Goal: Complete application form: Complete application form

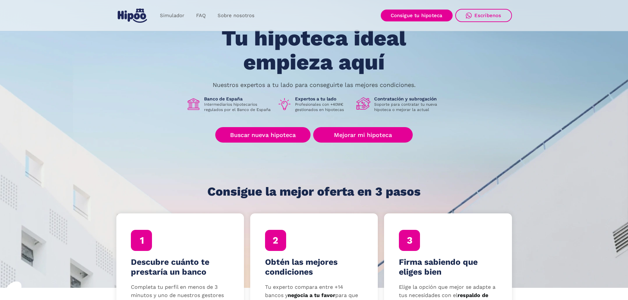
scroll to position [99, 0]
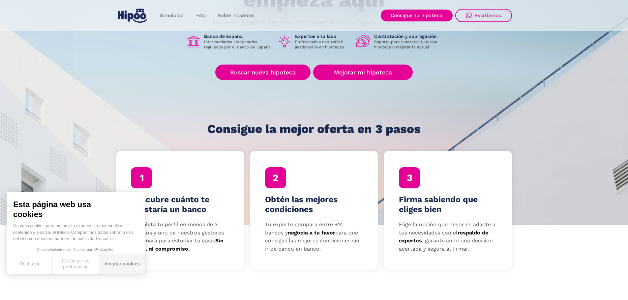
click at [118, 264] on button "Aceptar cookies" at bounding box center [122, 263] width 46 height 19
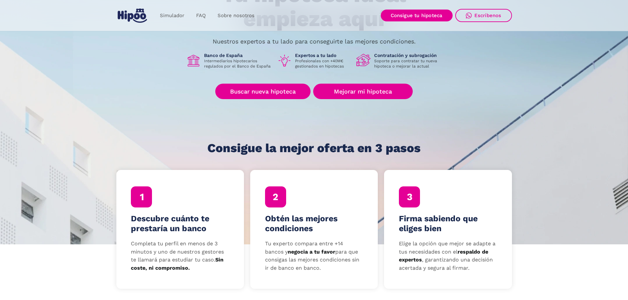
scroll to position [33, 0]
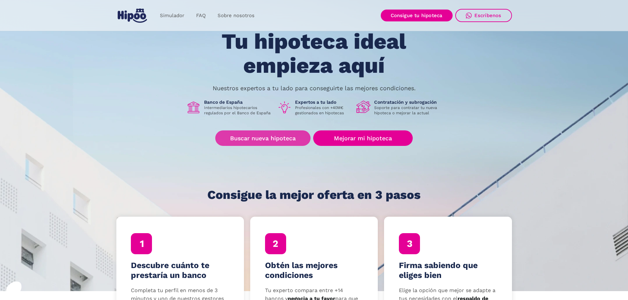
click at [250, 137] on link "Buscar nueva hipoteca" at bounding box center [262, 138] width 95 height 15
